Goal: Use online tool/utility: Utilize a website feature to perform a specific function

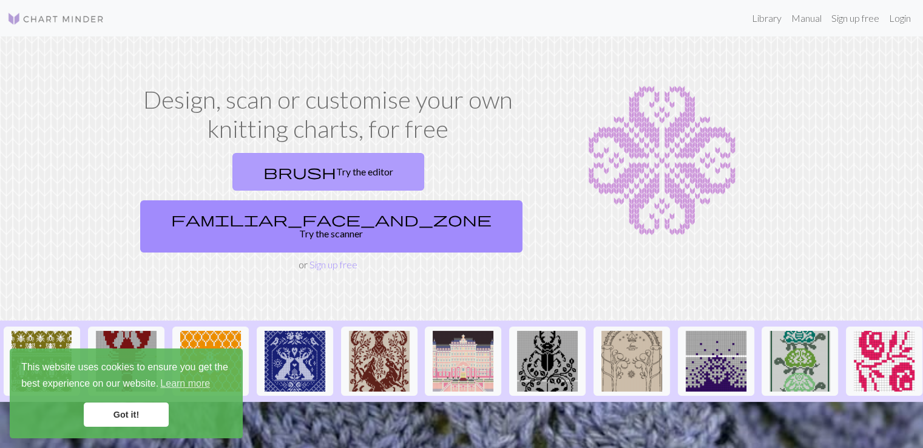
click at [233, 171] on link "brush Try the editor" at bounding box center [329, 172] width 192 height 38
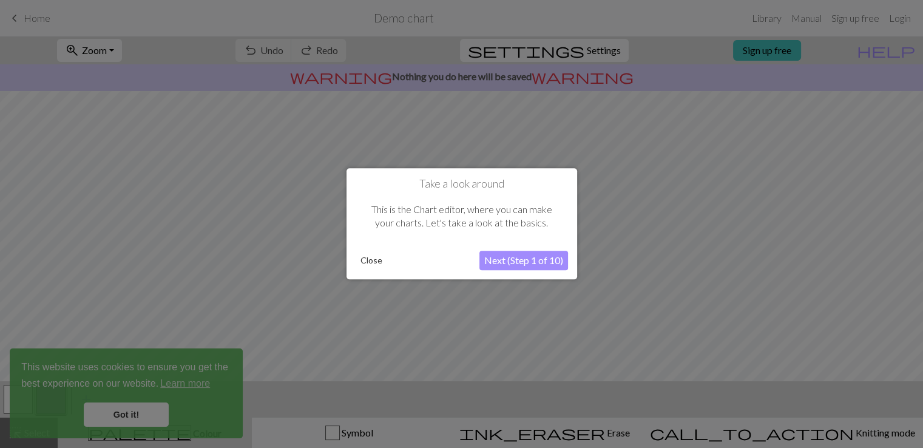
click at [367, 263] on button "Close" at bounding box center [372, 261] width 32 height 18
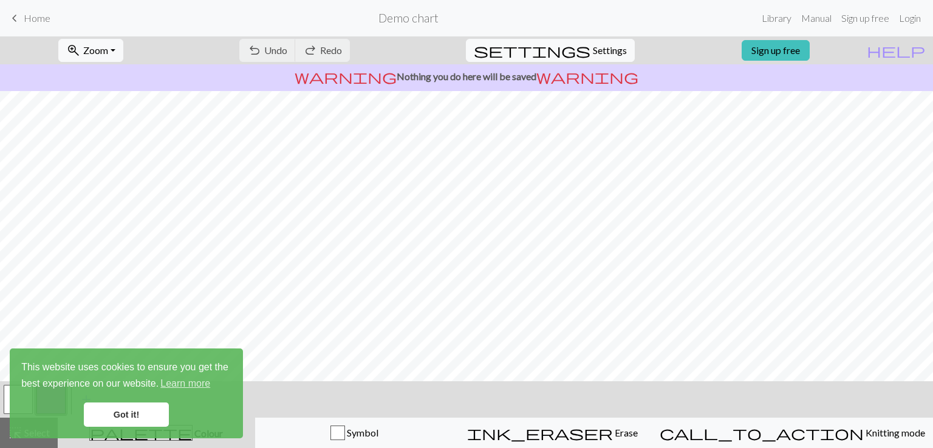
click at [158, 422] on link "Got it!" at bounding box center [126, 415] width 85 height 24
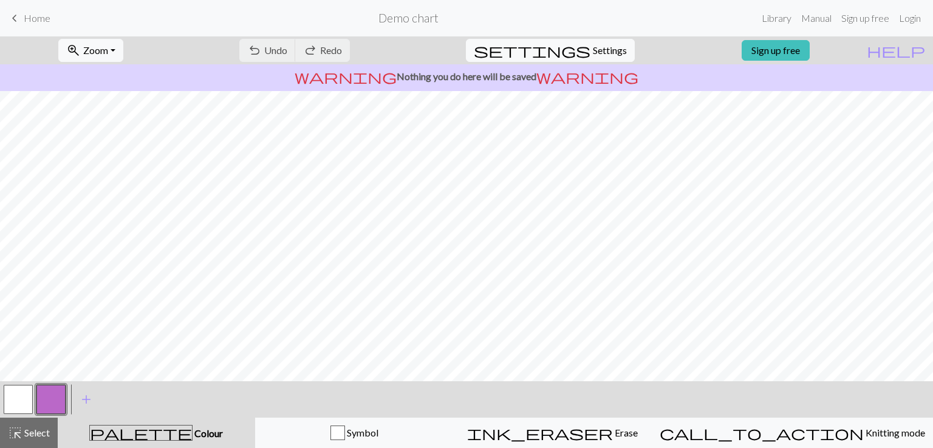
click at [15, 408] on button "button" at bounding box center [18, 399] width 29 height 29
click at [18, 435] on span "highlight_alt" at bounding box center [15, 432] width 15 height 17
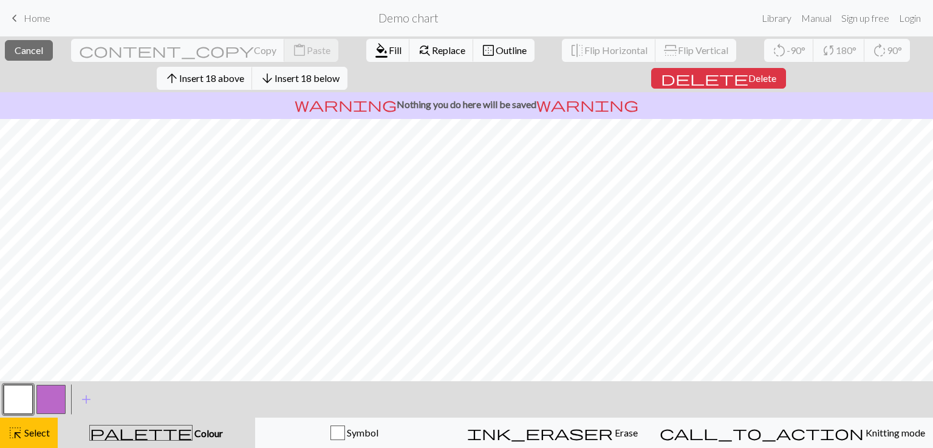
click at [10, 403] on button "button" at bounding box center [18, 399] width 29 height 29
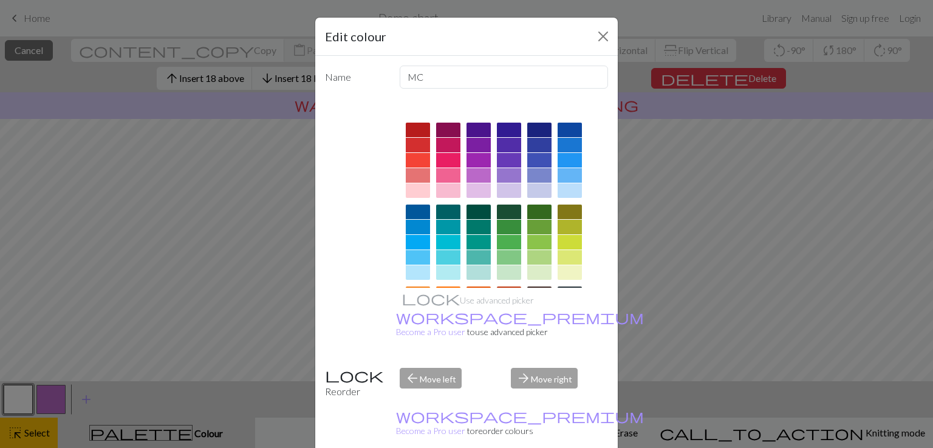
drag, startPoint x: 602, startPoint y: 37, endPoint x: 699, endPoint y: 339, distance: 317.0
click at [699, 339] on div "Edit colour Name MC Use advanced picker workspace_premium Become a Pro user to …" at bounding box center [466, 224] width 933 height 448
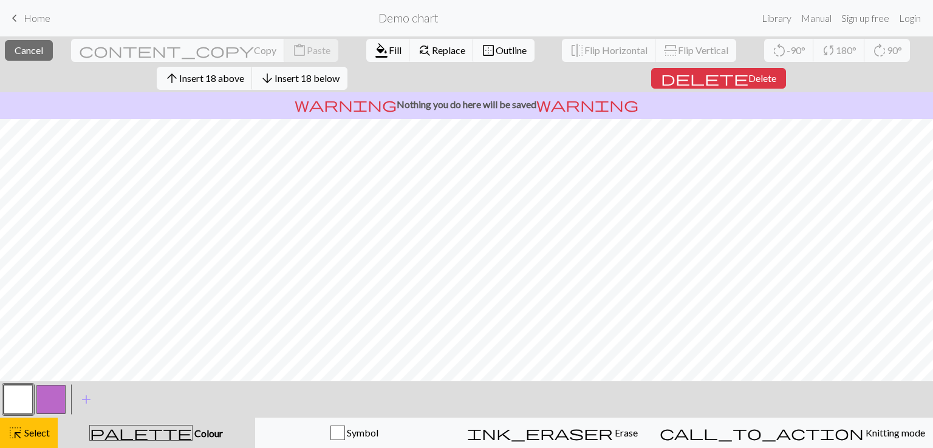
click at [724, 78] on span "delete" at bounding box center [704, 78] width 87 height 17
